Goal: Information Seeking & Learning: Check status

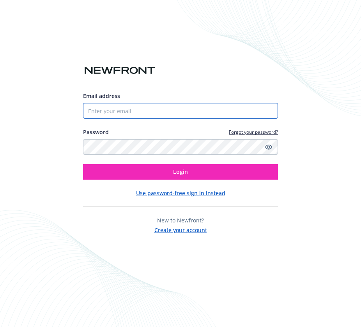
click at [244, 105] on input "Email address" at bounding box center [180, 111] width 195 height 16
type input "[PERSON_NAME][EMAIL_ADDRESS][DOMAIN_NAME]"
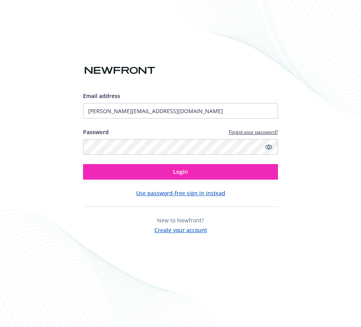
click at [184, 164] on div "Email address [PERSON_NAME][EMAIL_ADDRESS][DOMAIN_NAME] Password Forgot your pa…" at bounding box center [180, 136] width 195 height 88
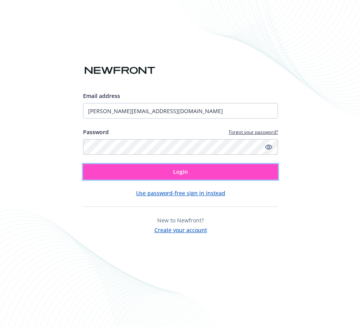
click at [187, 169] on span "Login" at bounding box center [180, 171] width 15 height 7
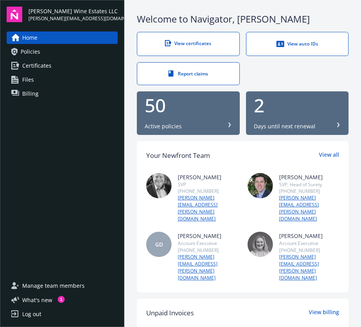
click at [199, 123] on div "Active policies" at bounding box center [187, 127] width 87 height 8
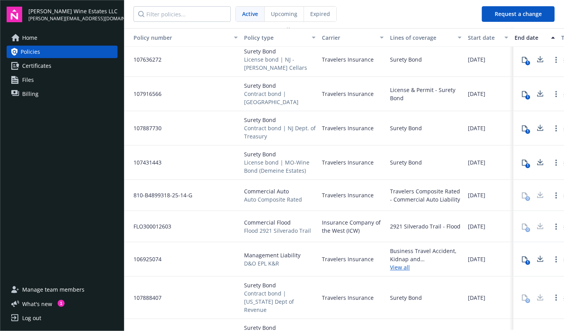
scroll to position [1012, 0]
